Goal: Information Seeking & Learning: Learn about a topic

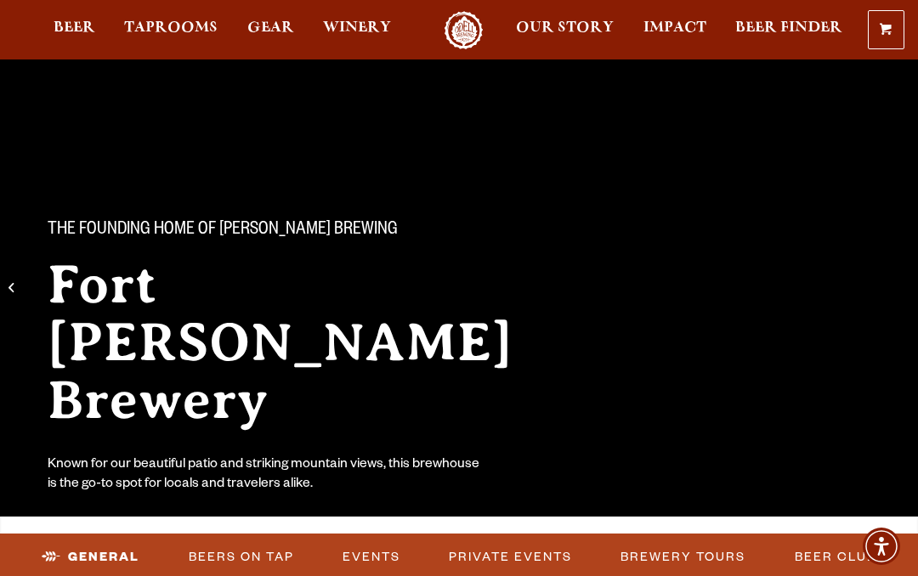
click at [160, 21] on link "Taprooms" at bounding box center [171, 30] width 116 height 38
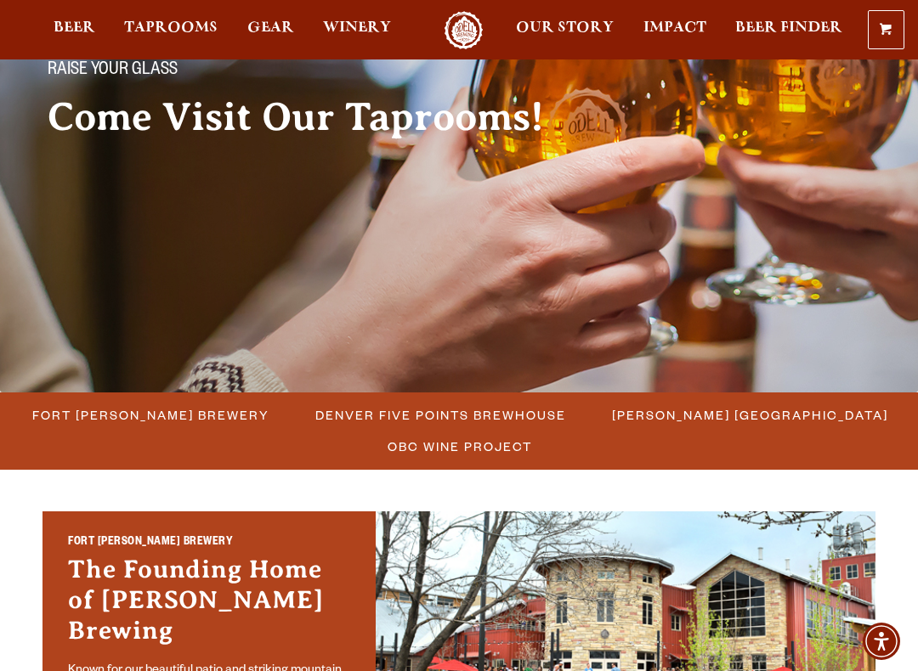
scroll to position [205, 0]
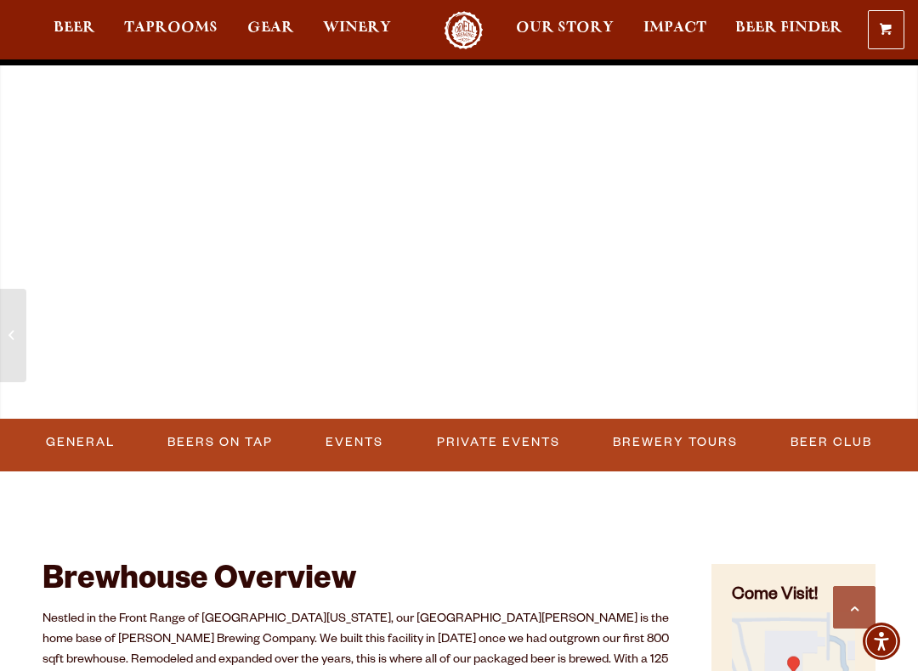
click at [348, 445] on link "Events" at bounding box center [354, 442] width 71 height 39
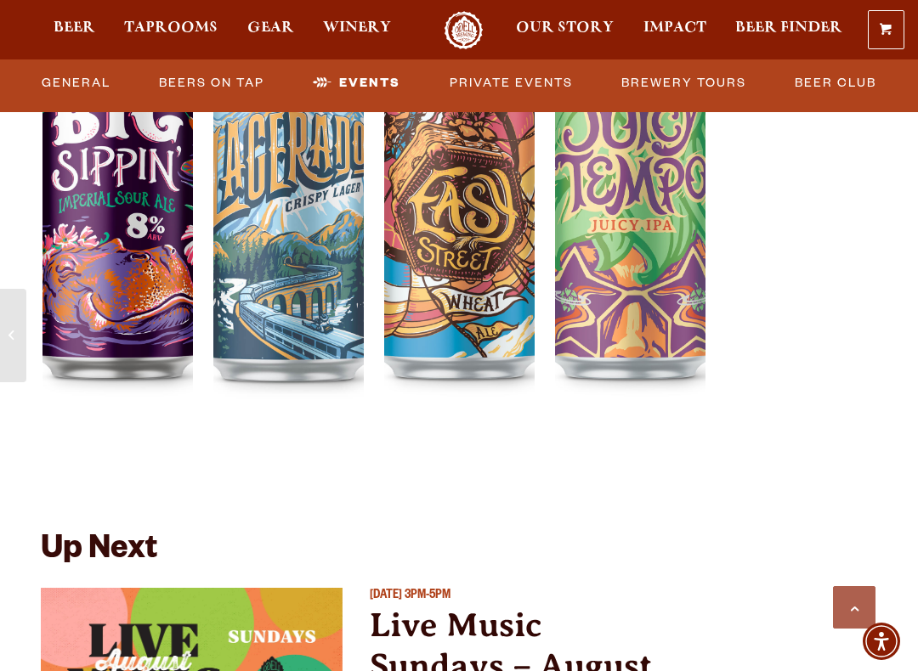
scroll to position [6542, 0]
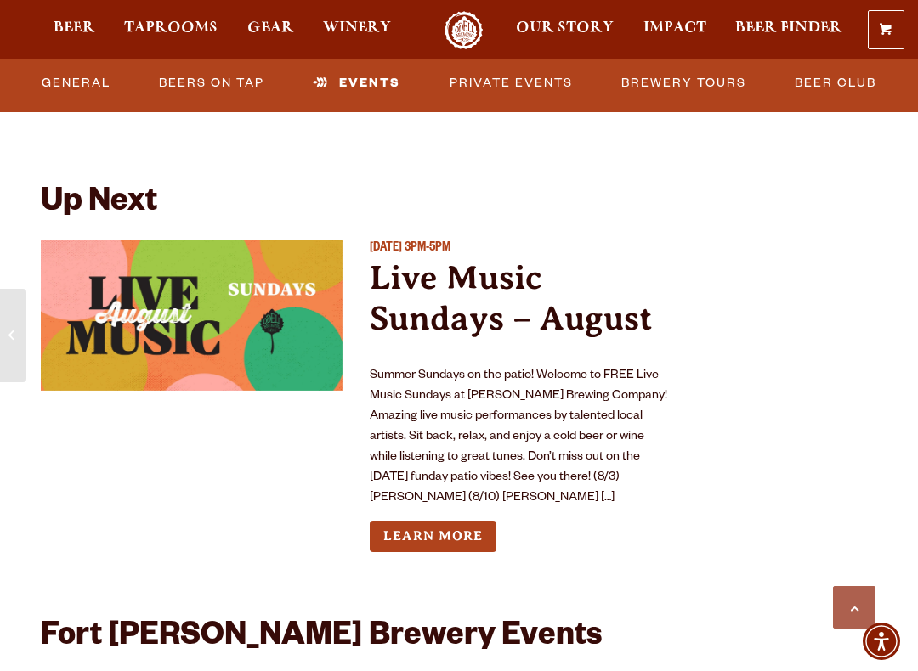
click at [424, 521] on link "Learn More" at bounding box center [433, 536] width 127 height 31
